Goal: Use online tool/utility: Use online tool/utility

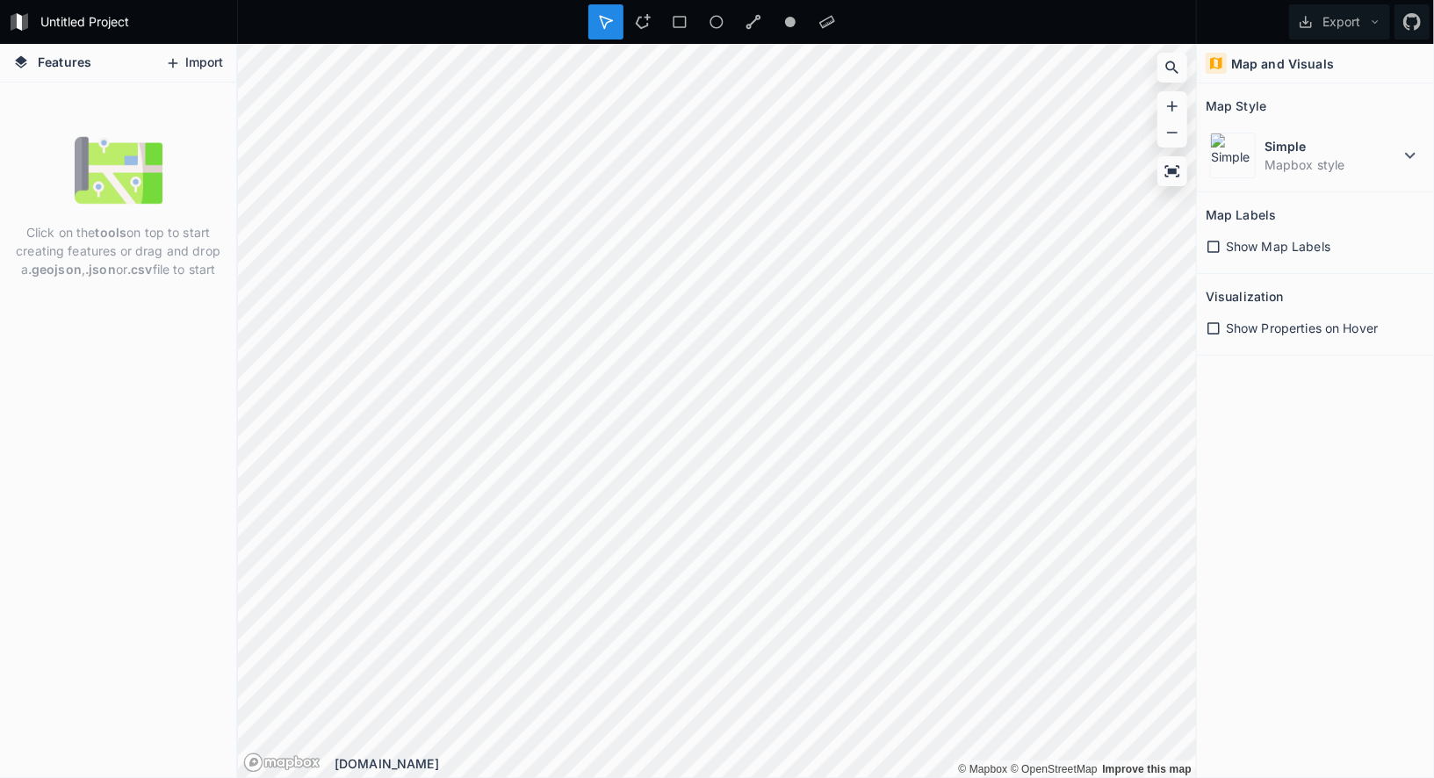
click at [170, 57] on icon at bounding box center [173, 63] width 16 height 16
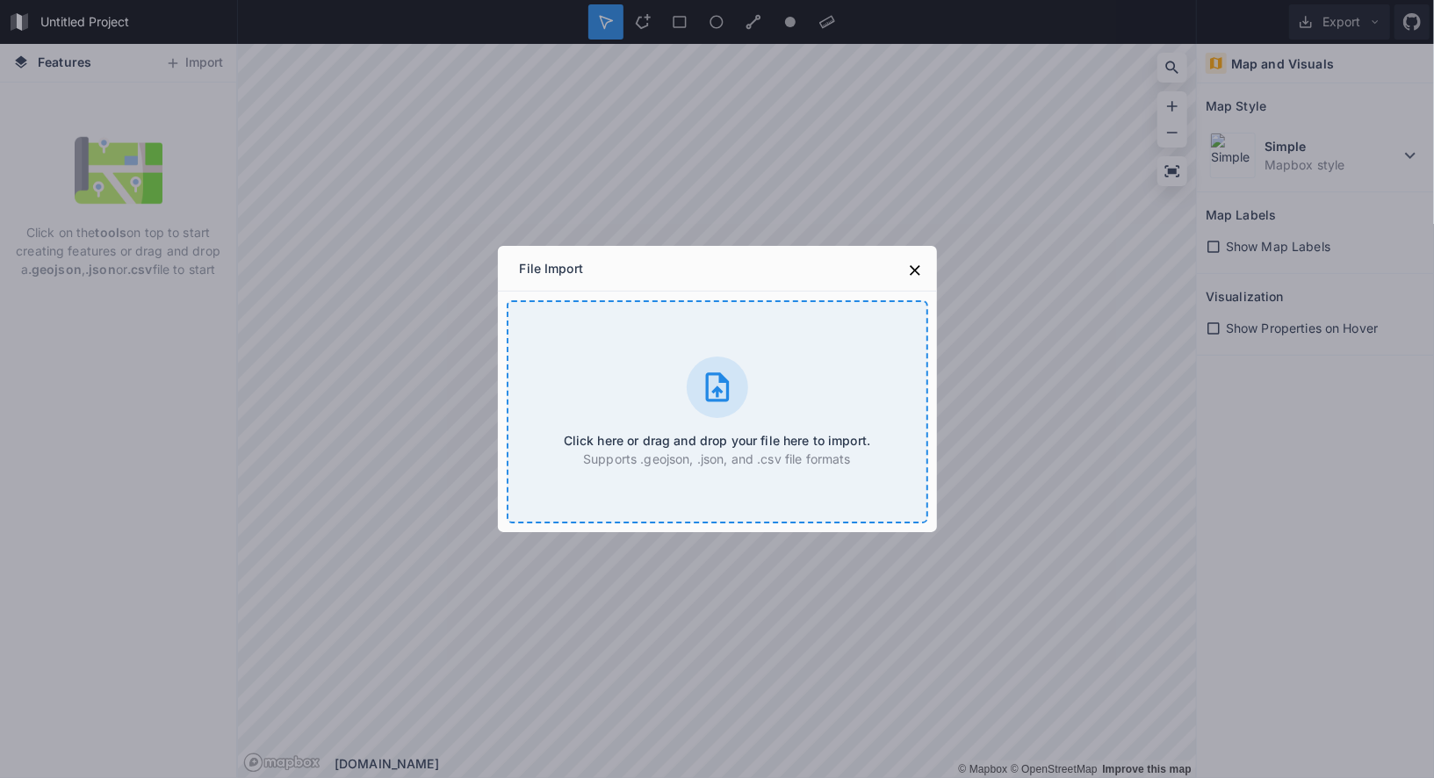
click at [735, 408] on div at bounding box center [717, 387] width 61 height 61
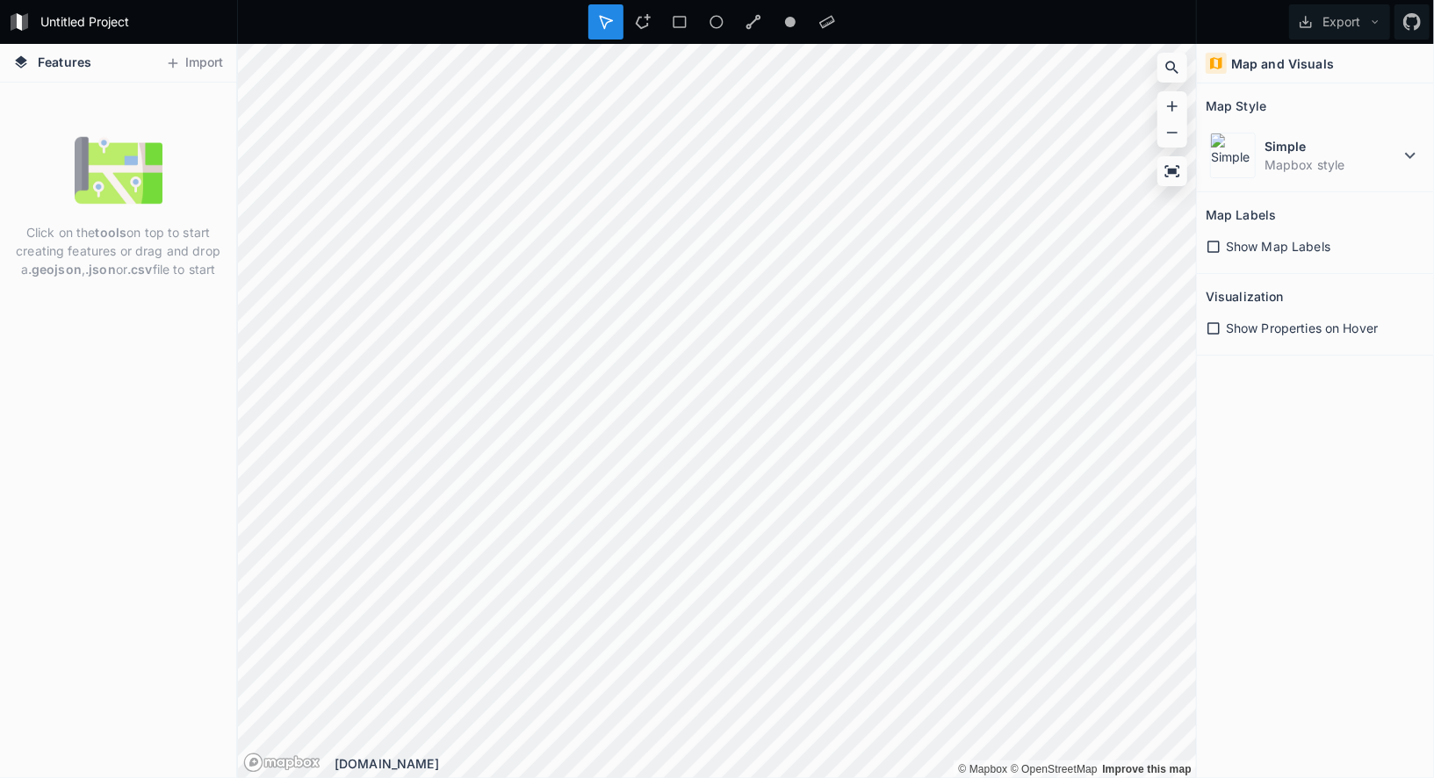
click at [652, 0] on html "Untitled Project Export Features Import Click on the tools on top to start crea…" at bounding box center [717, 389] width 1434 height 778
click at [1421, 148] on icon at bounding box center [1410, 155] width 21 height 21
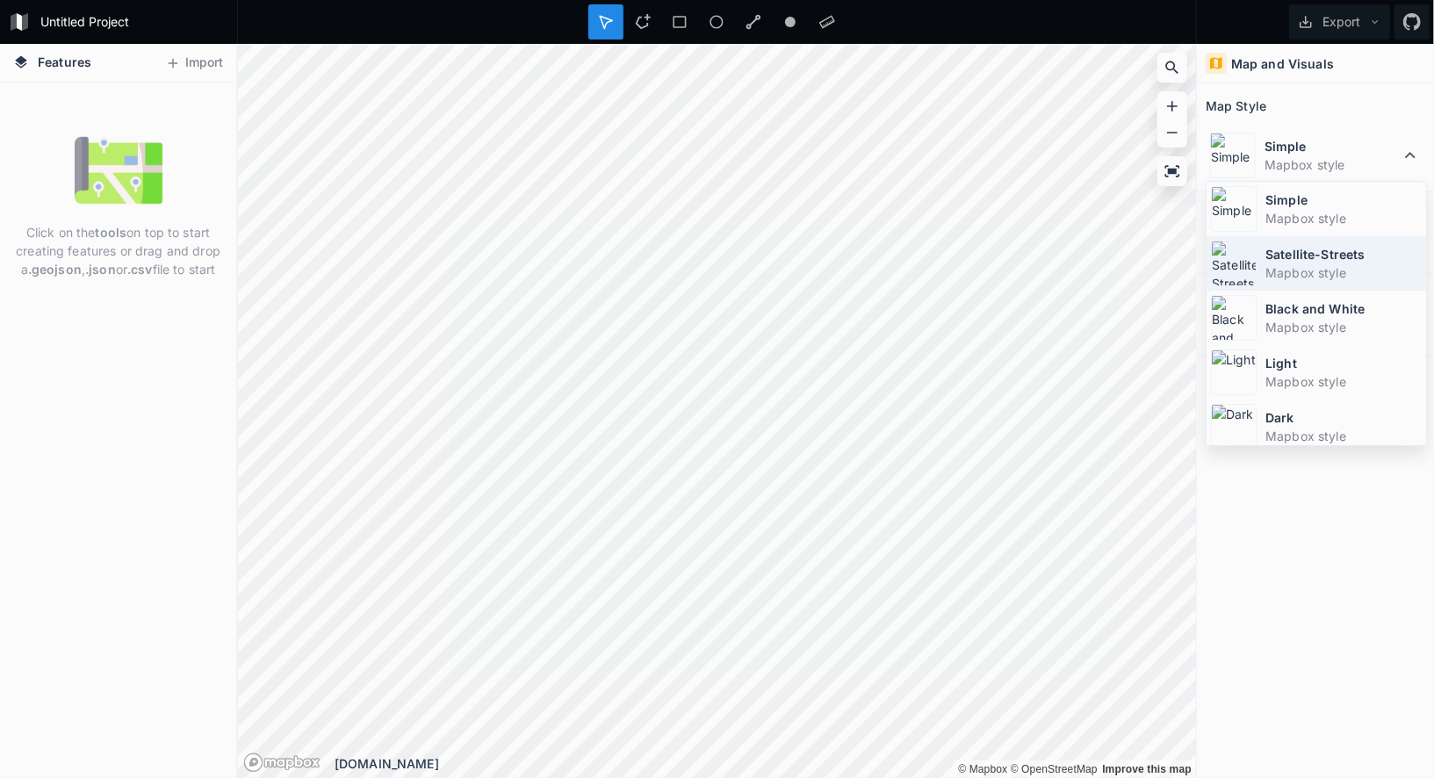
click at [1359, 253] on dt "Satellite-Streets" at bounding box center [1344, 254] width 156 height 18
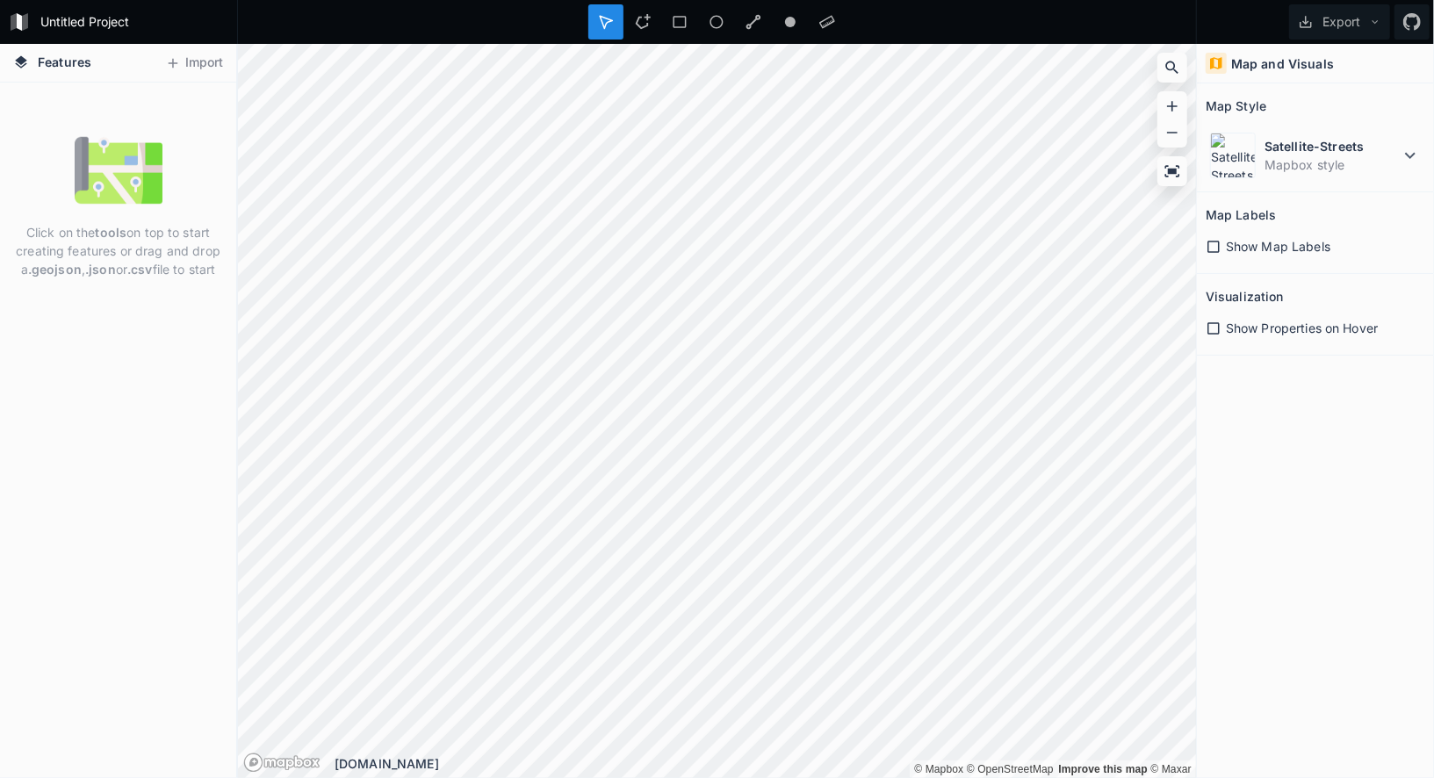
click at [1298, 257] on div "Show Map Labels" at bounding box center [1316, 246] width 220 height 36
click at [1295, 248] on span "Show Map Labels" at bounding box center [1278, 246] width 105 height 18
click at [1249, 325] on span "Show Properties on Hover" at bounding box center [1302, 328] width 152 height 18
